Goal: Information Seeking & Learning: Check status

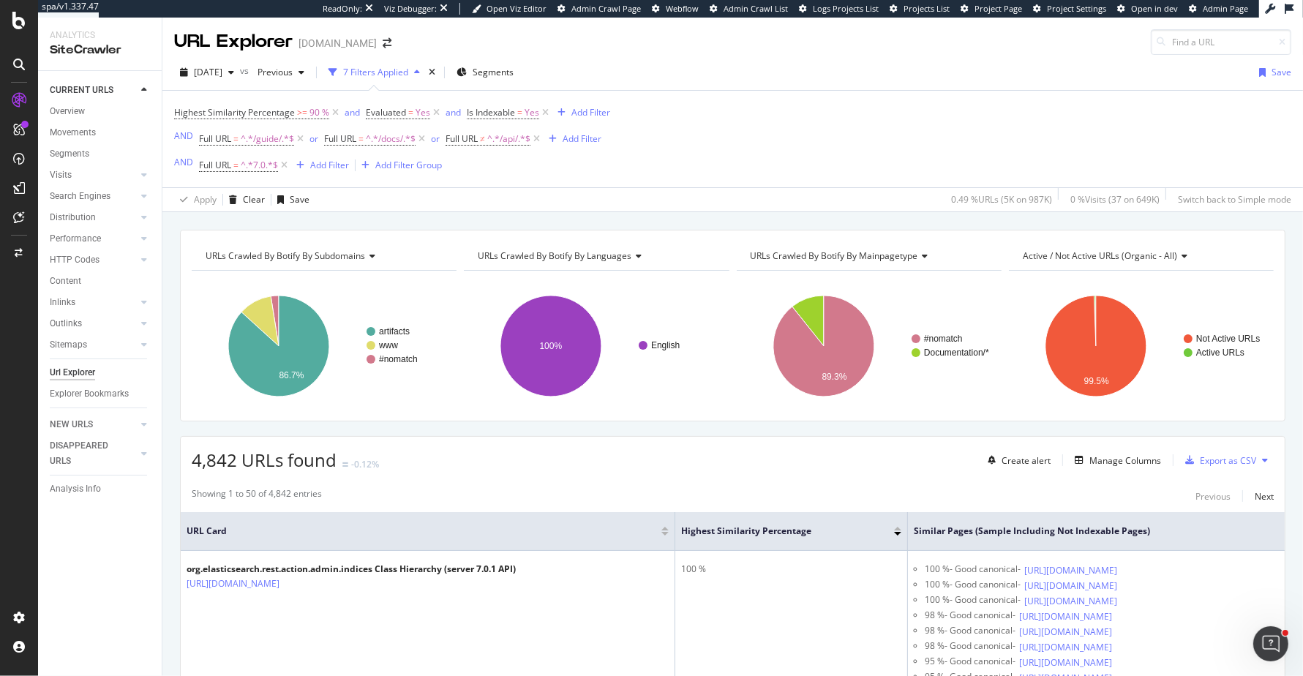
click at [1186, 252] on div "Active / Not Active URLs (organic - all)" at bounding box center [1139, 255] width 241 height 23
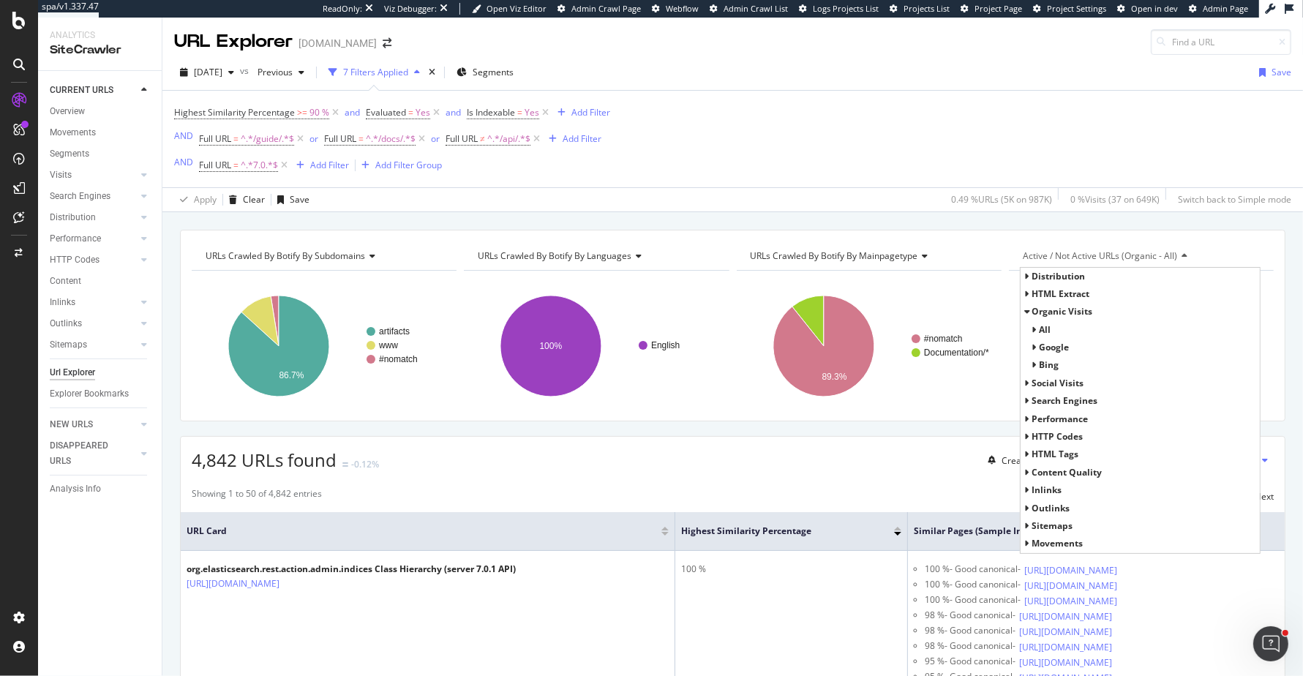
click at [1043, 326] on span "all" at bounding box center [1044, 329] width 12 height 12
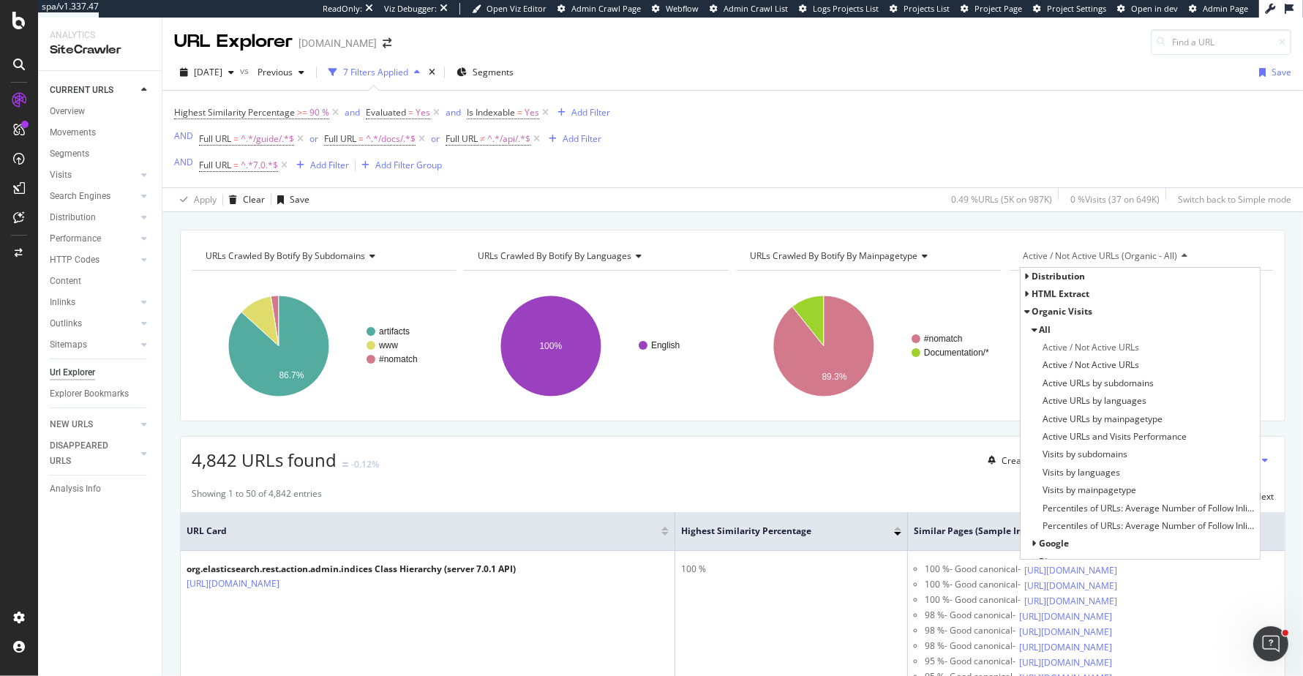
click at [1043, 326] on span "all" at bounding box center [1044, 329] width 12 height 12
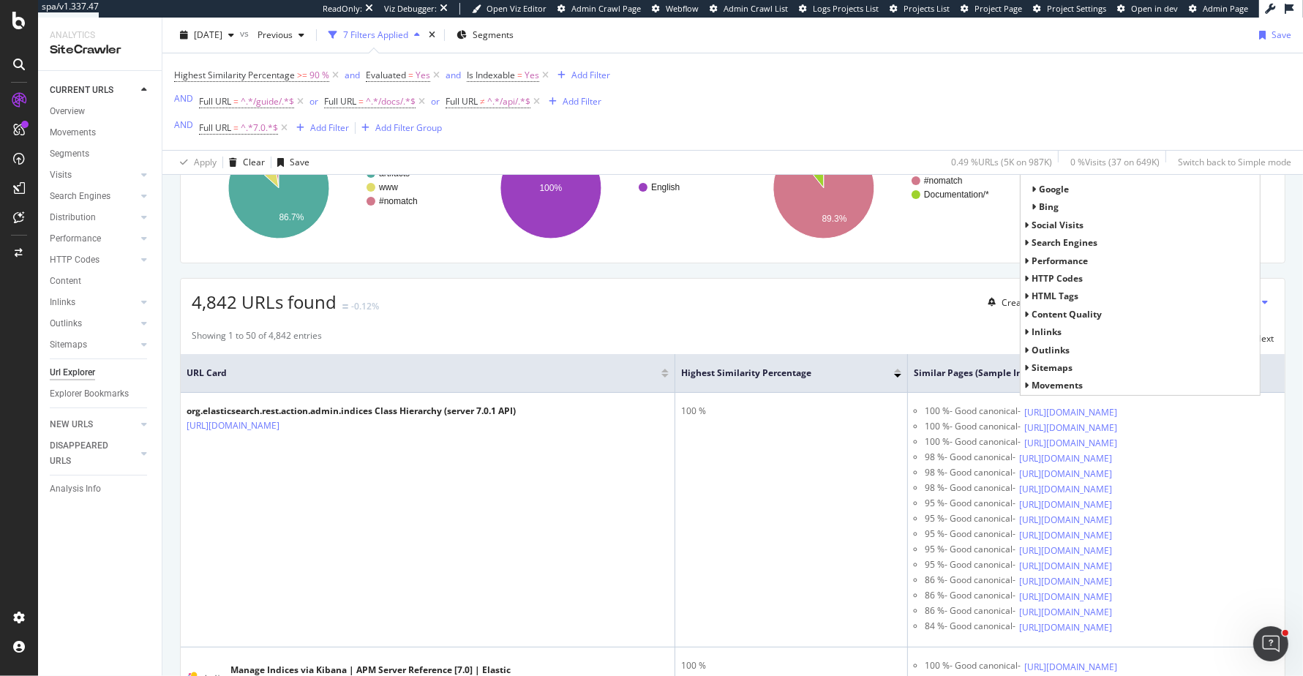
scroll to position [216, 0]
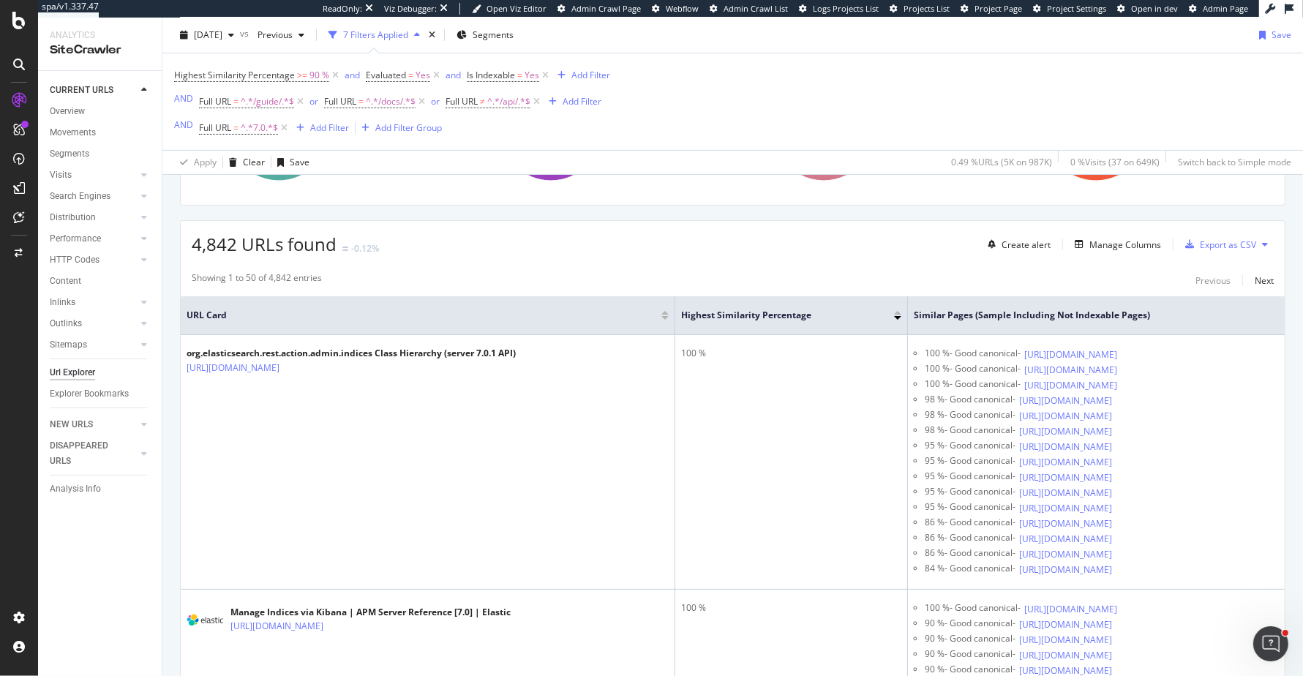
click at [689, 276] on div "Showing 1 to 50 of 4,842 entries Previous Next" at bounding box center [733, 280] width 1104 height 18
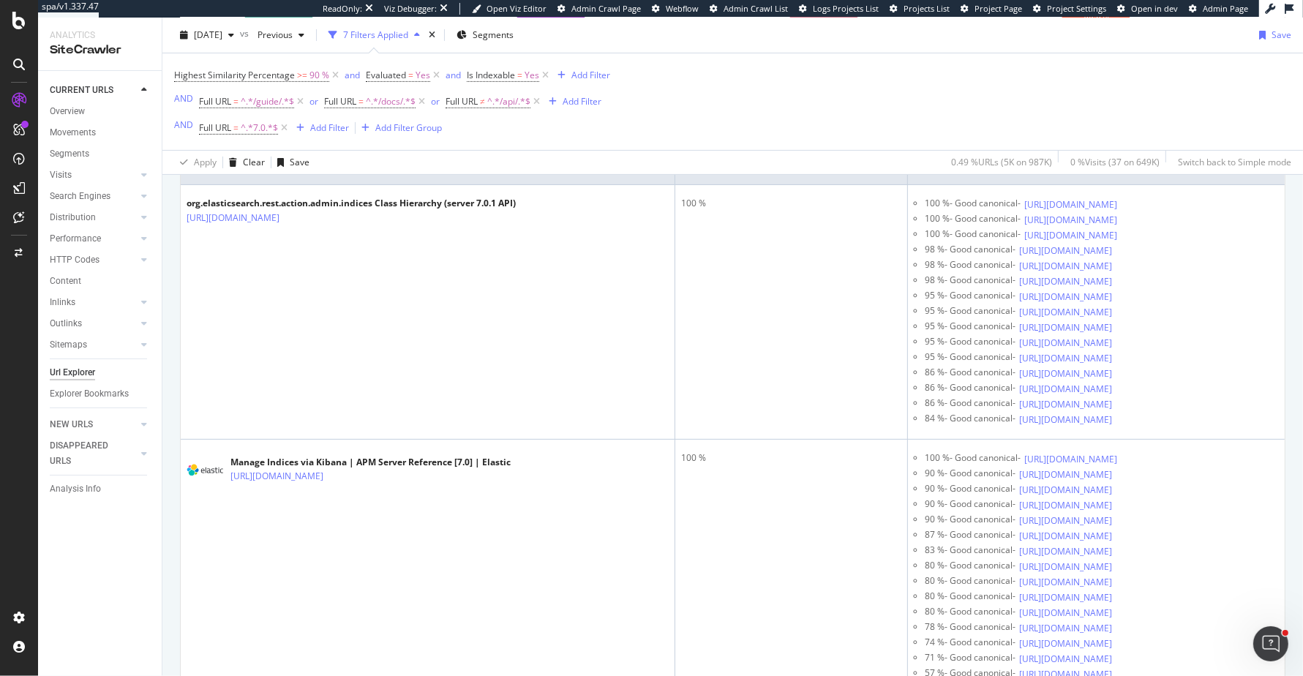
scroll to position [363, 0]
